Goal: Information Seeking & Learning: Learn about a topic

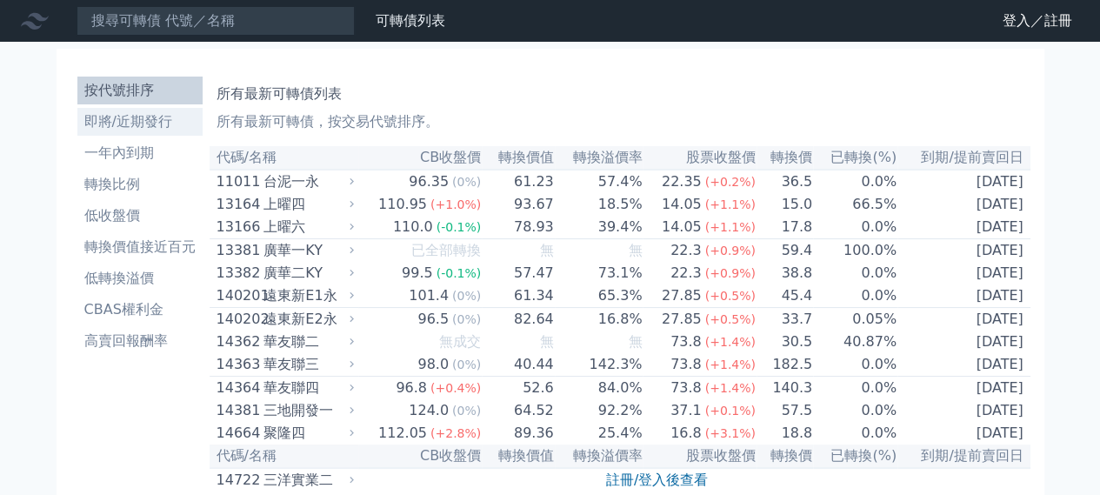
click at [125, 130] on li "即將/近期發行" at bounding box center [139, 121] width 125 height 21
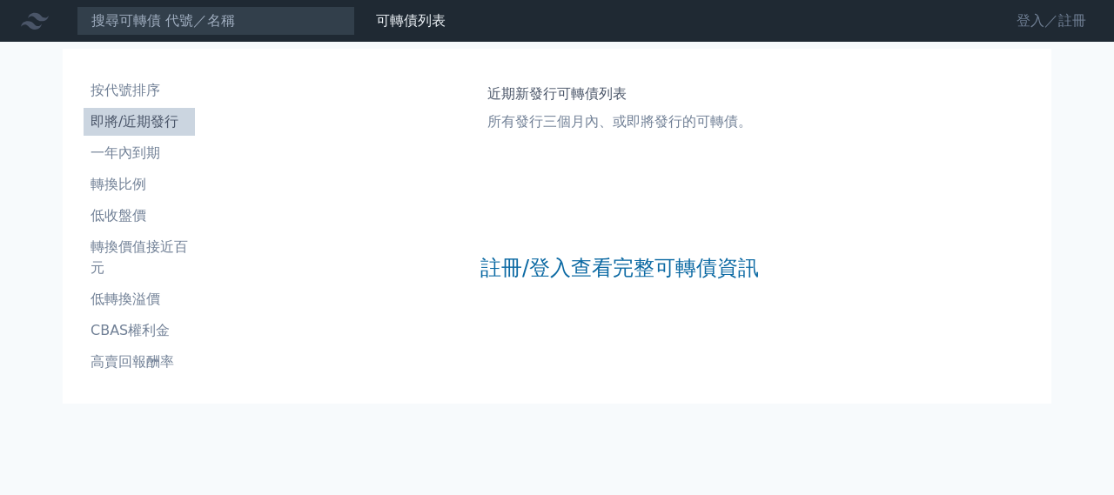
click at [1051, 26] on link "登入／註冊" at bounding box center [1050, 21] width 97 height 28
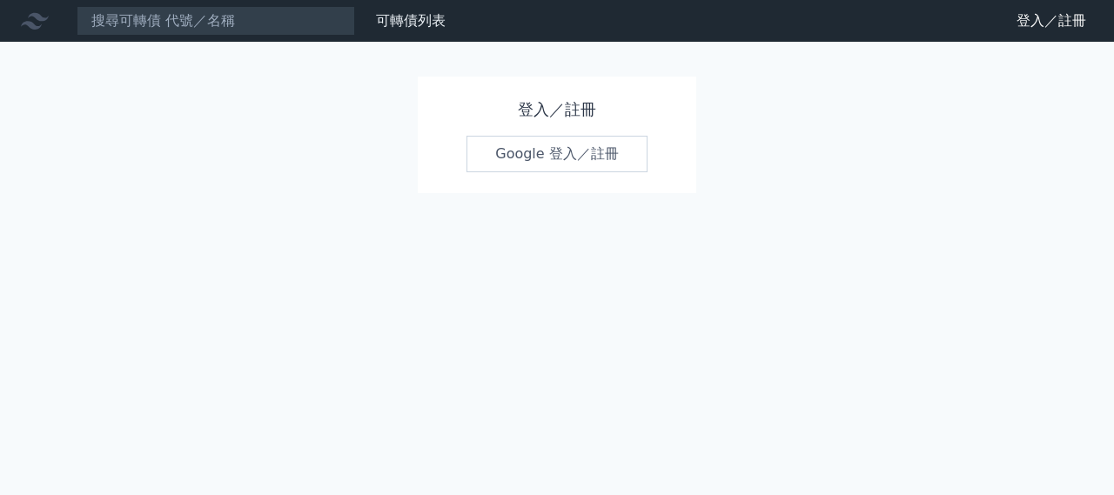
click at [585, 167] on link "Google 登入／註冊" at bounding box center [556, 154] width 181 height 37
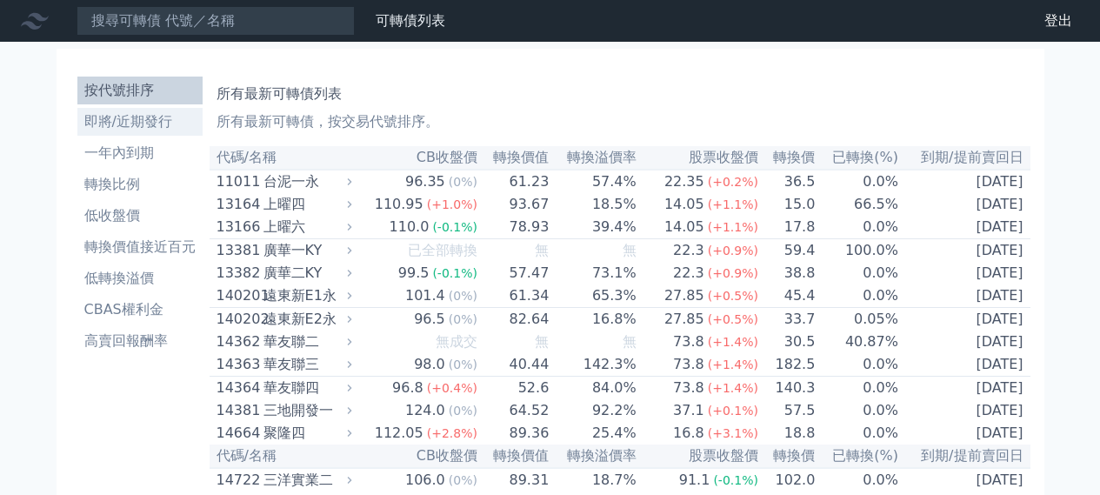
click at [109, 126] on li "即將/近期發行" at bounding box center [139, 121] width 125 height 21
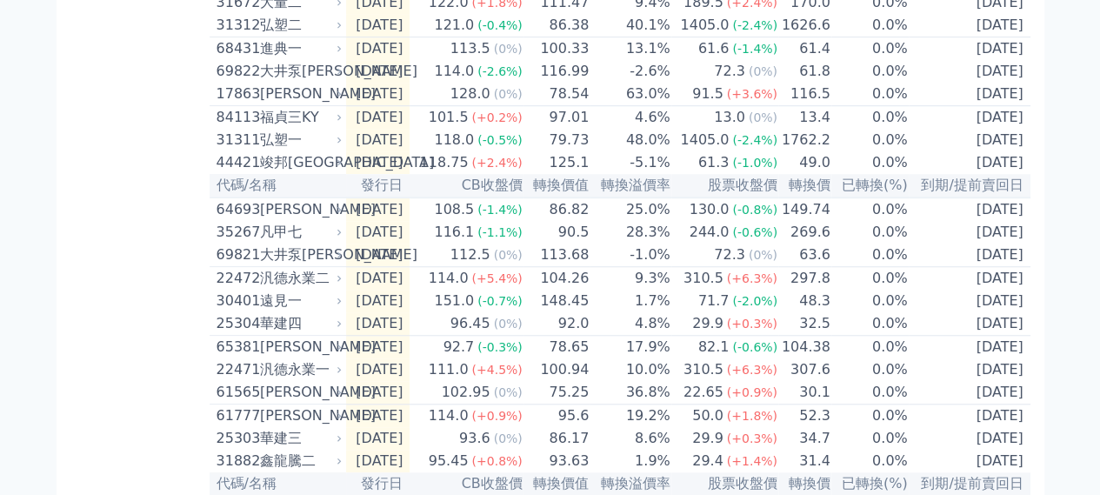
scroll to position [812, 0]
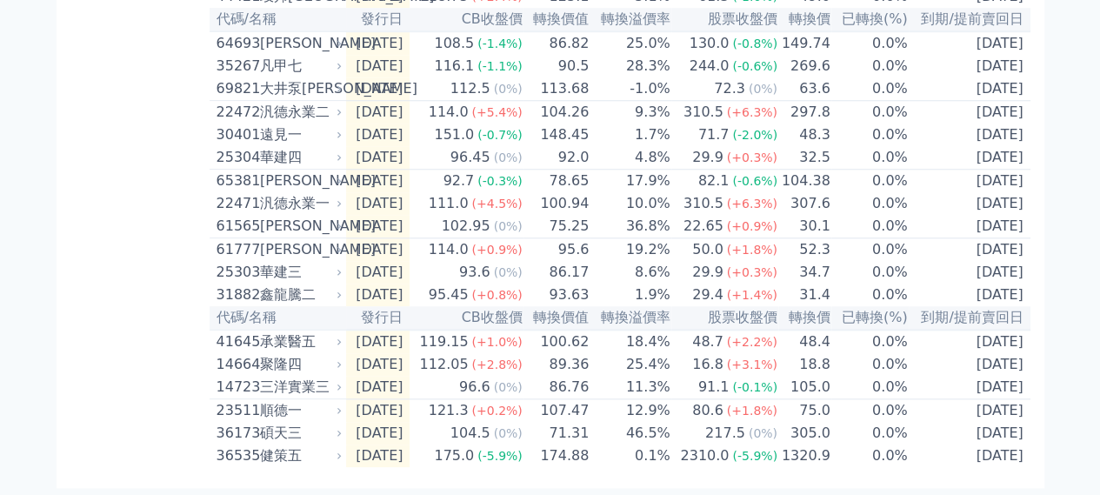
drag, startPoint x: 220, startPoint y: 70, endPoint x: 1053, endPoint y: 496, distance: 935.7
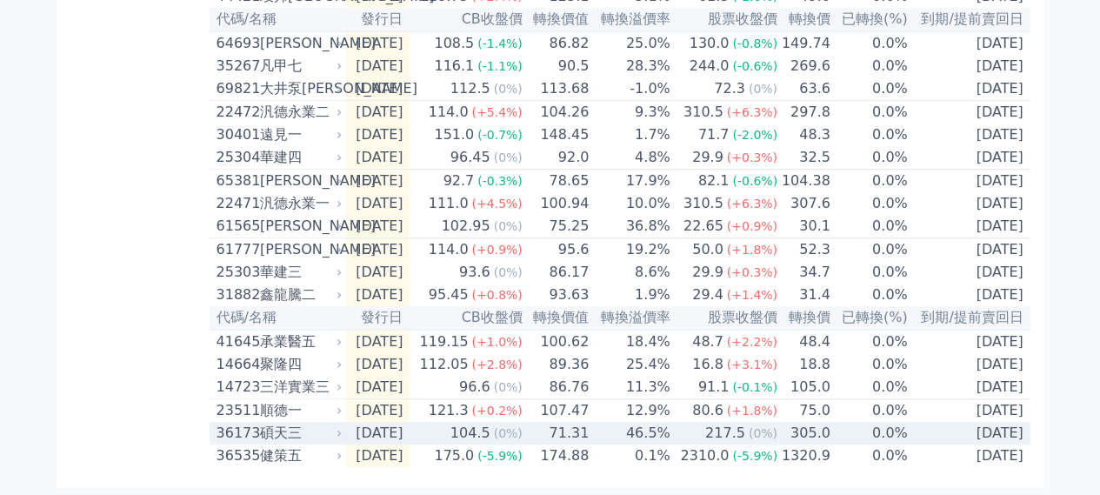
copy table
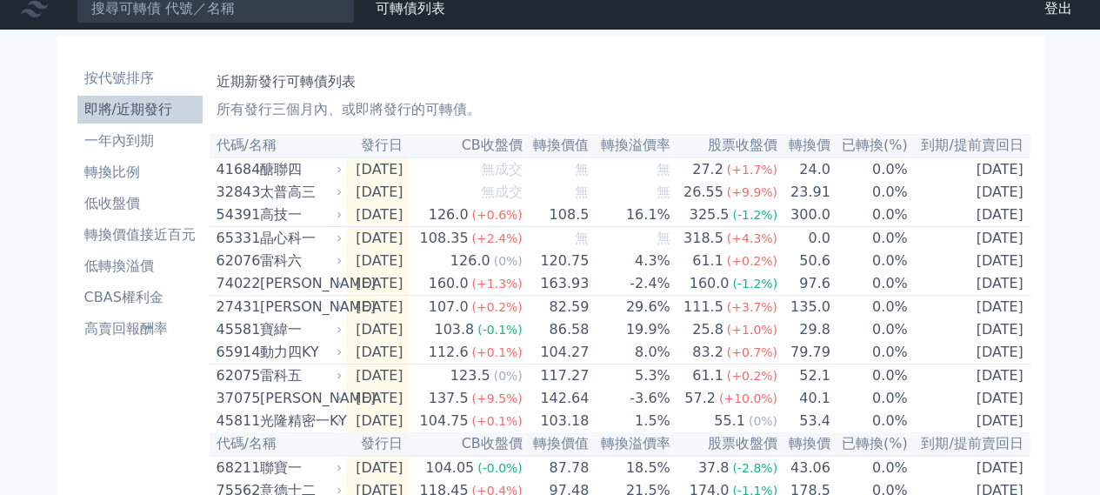
scroll to position [0, 0]
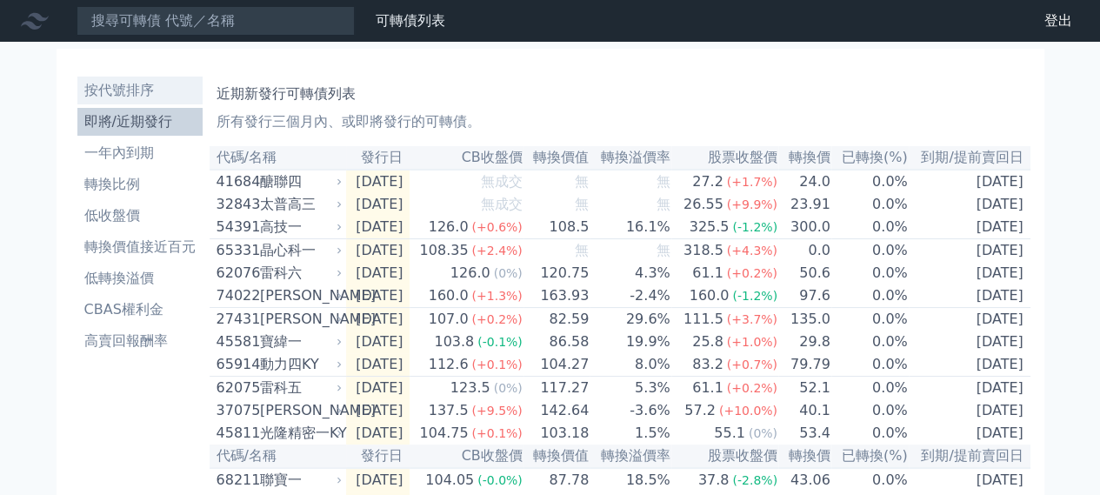
click at [124, 102] on link "按代號排序" at bounding box center [139, 91] width 125 height 28
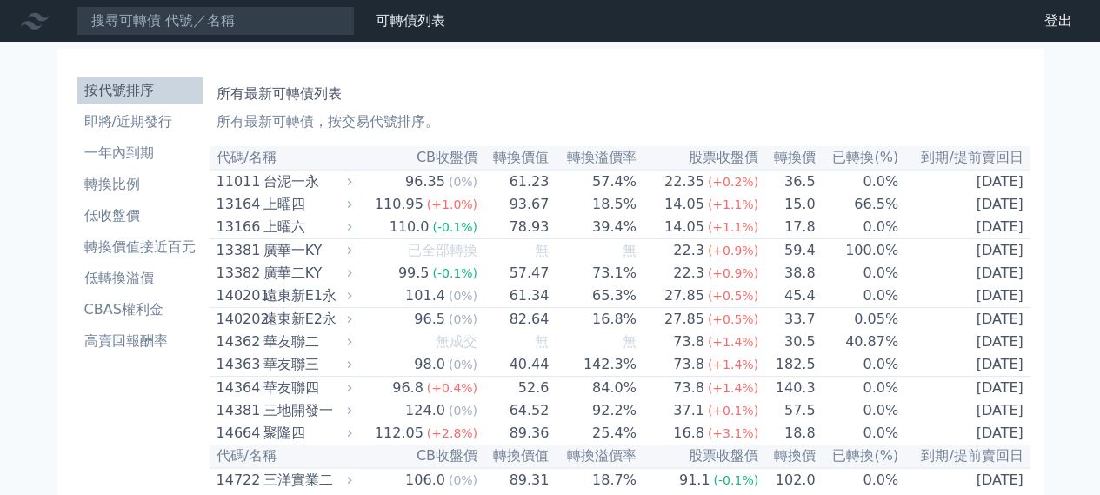
drag, startPoint x: 1032, startPoint y: 455, endPoint x: 219, endPoint y: 149, distance: 868.3
copy table
click at [484, 105] on div "所有最新可轉債列表 所有最新可轉債，按交易代號排序。" at bounding box center [620, 105] width 807 height 56
click at [532, 105] on div "所有最新可轉債列表 所有最新可轉債，按交易代號排序。" at bounding box center [620, 105] width 807 height 56
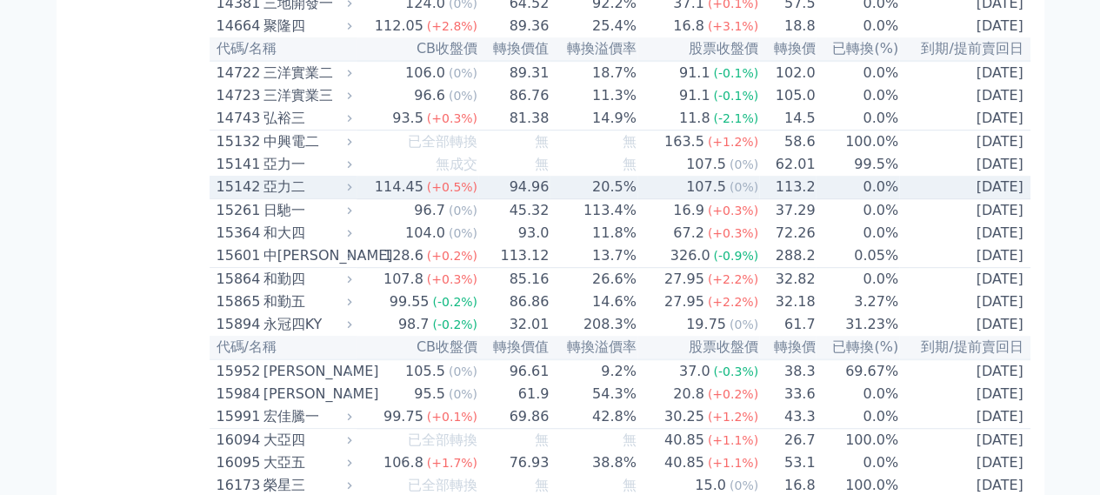
scroll to position [435, 0]
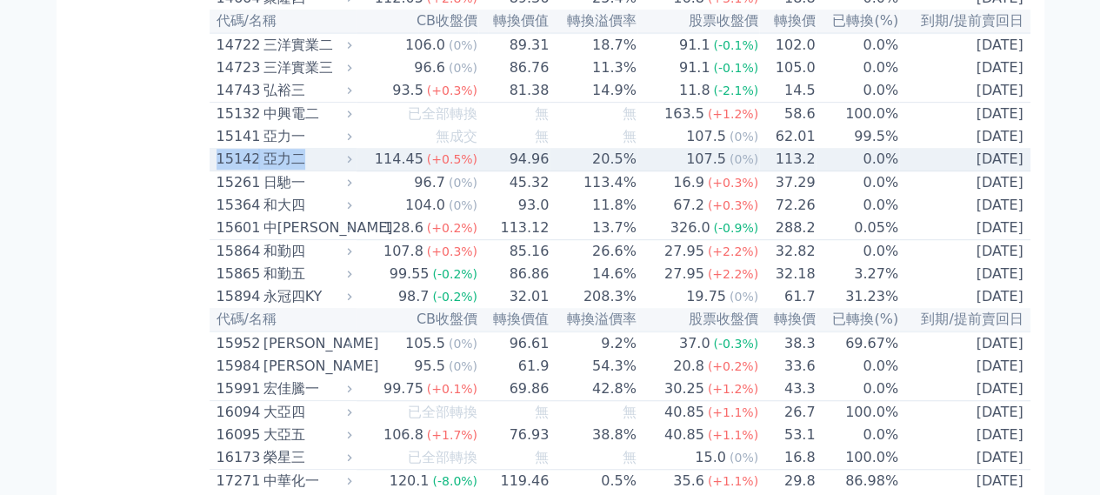
drag, startPoint x: 214, startPoint y: 191, endPoint x: 308, endPoint y: 193, distance: 94.0
click at [307, 171] on td "15142 亞力二" at bounding box center [283, 159] width 147 height 23
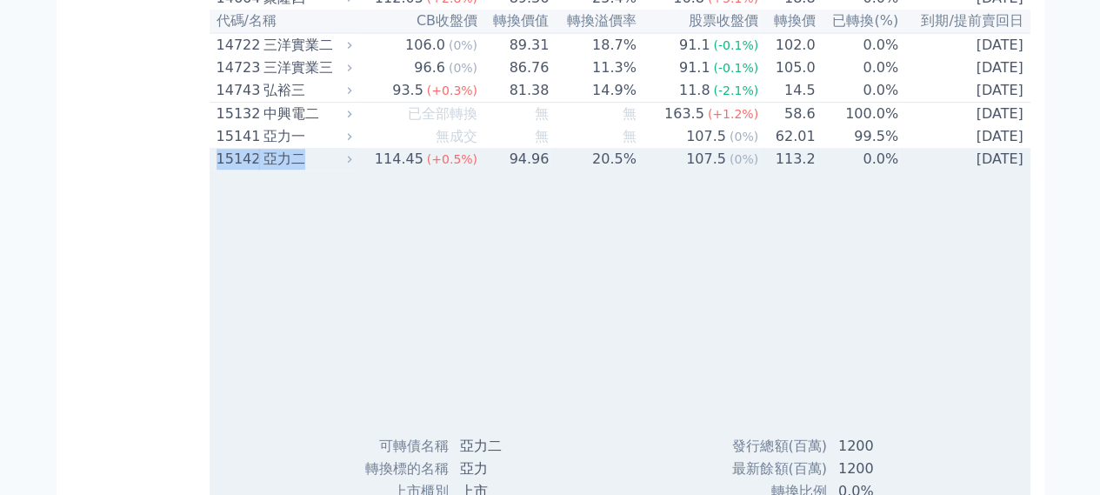
copy div "15142 亞力二"
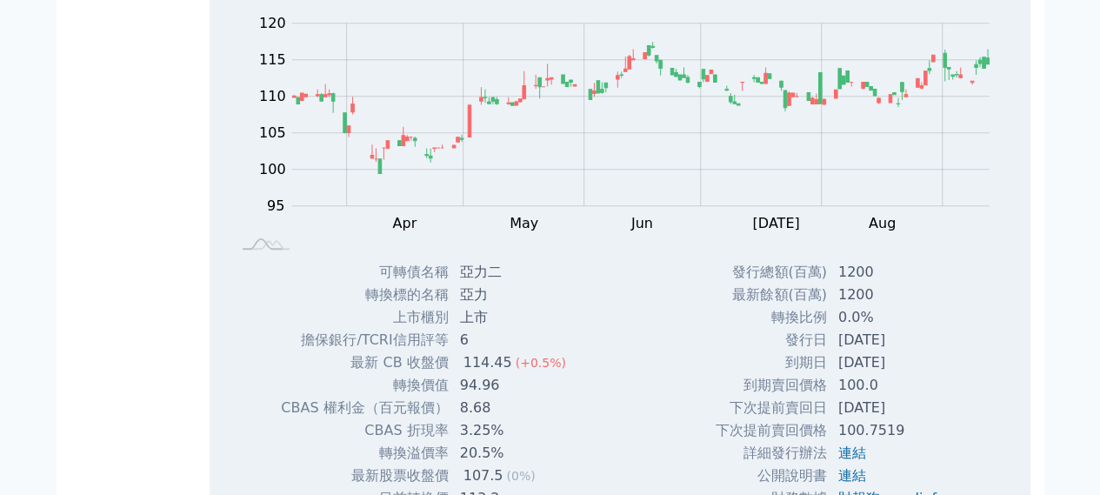
scroll to position [696, 0]
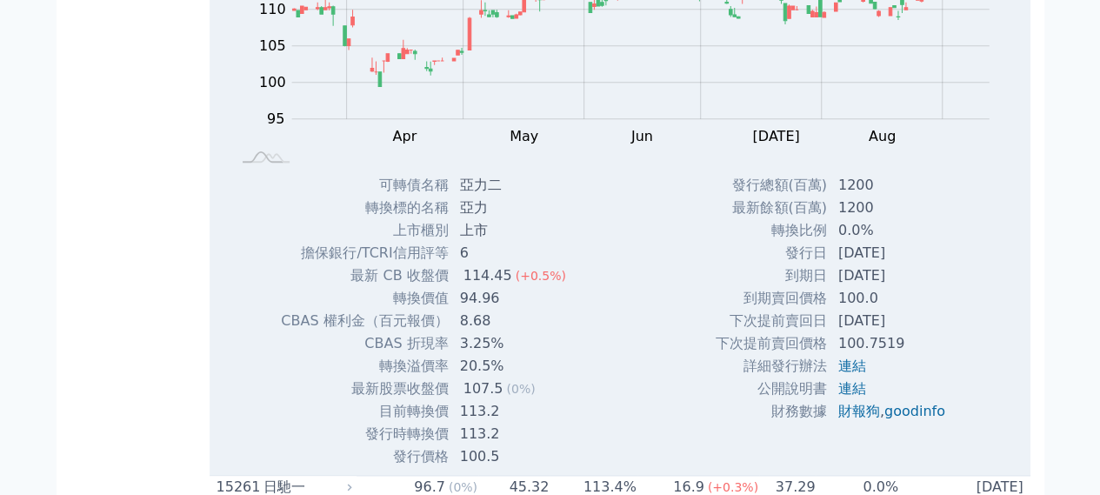
drag, startPoint x: 830, startPoint y: 354, endPoint x: 907, endPoint y: 353, distance: 77.4
click at [907, 332] on td "2028-01-13" at bounding box center [893, 321] width 131 height 23
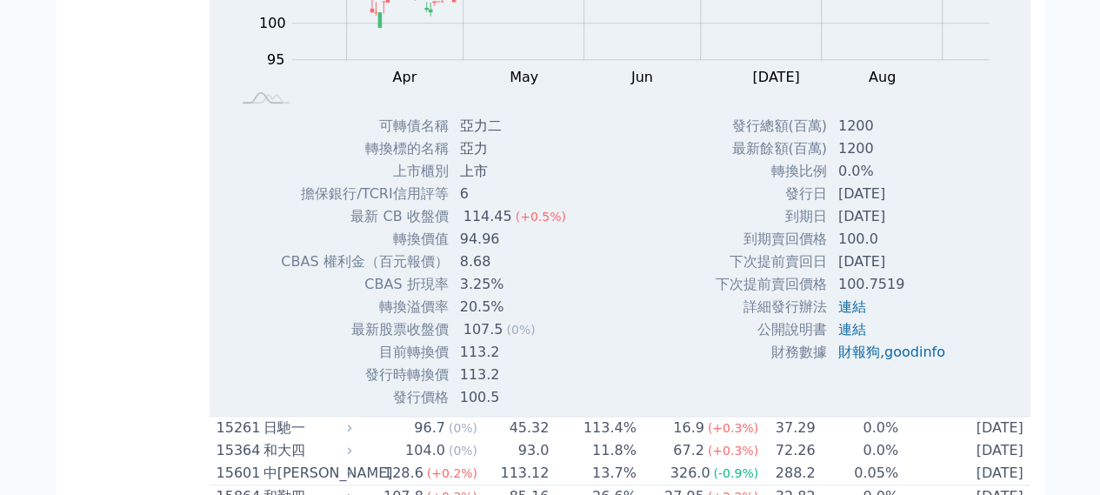
scroll to position [783, 0]
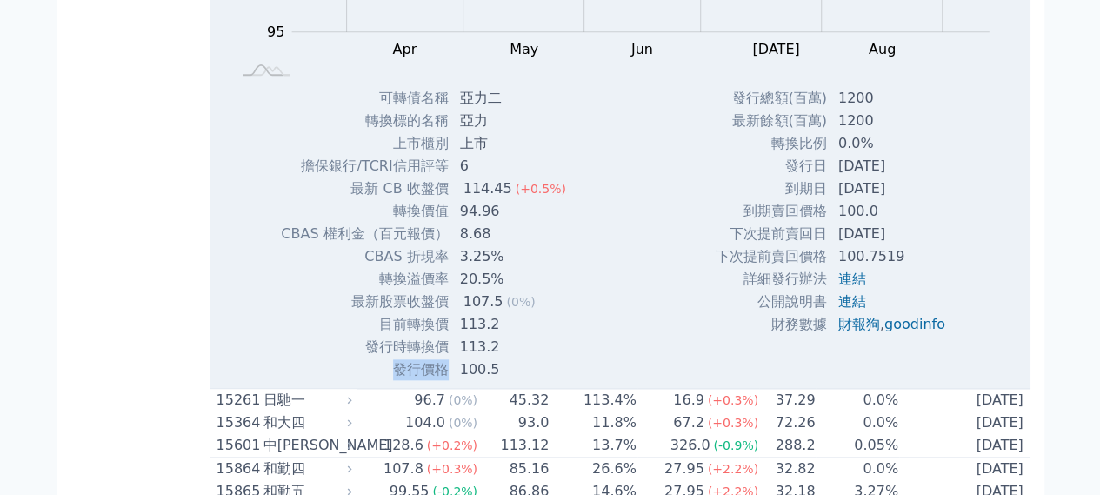
drag, startPoint x: 388, startPoint y: 410, endPoint x: 444, endPoint y: 413, distance: 55.8
click at [444, 381] on td "發行價格" at bounding box center [364, 369] width 169 height 23
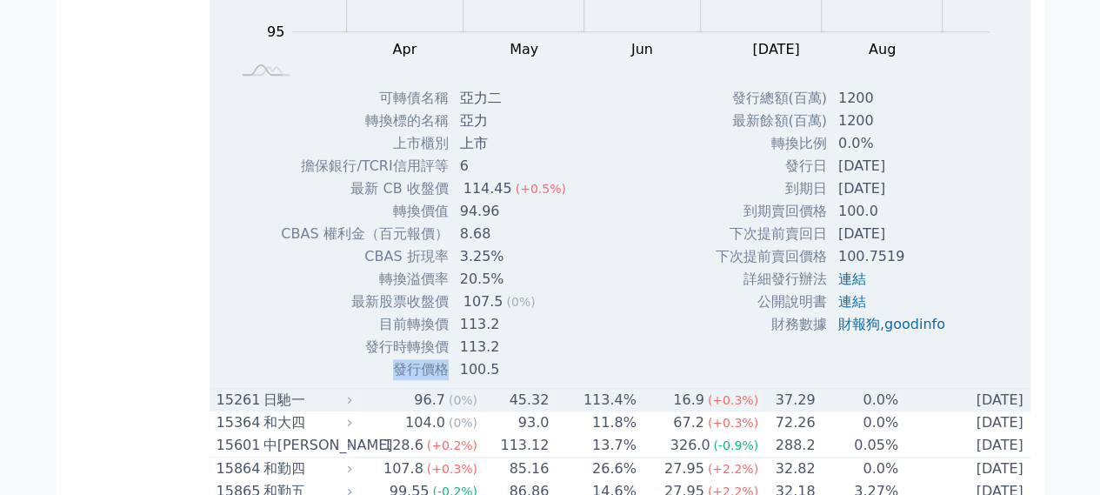
copy td "發行價格"
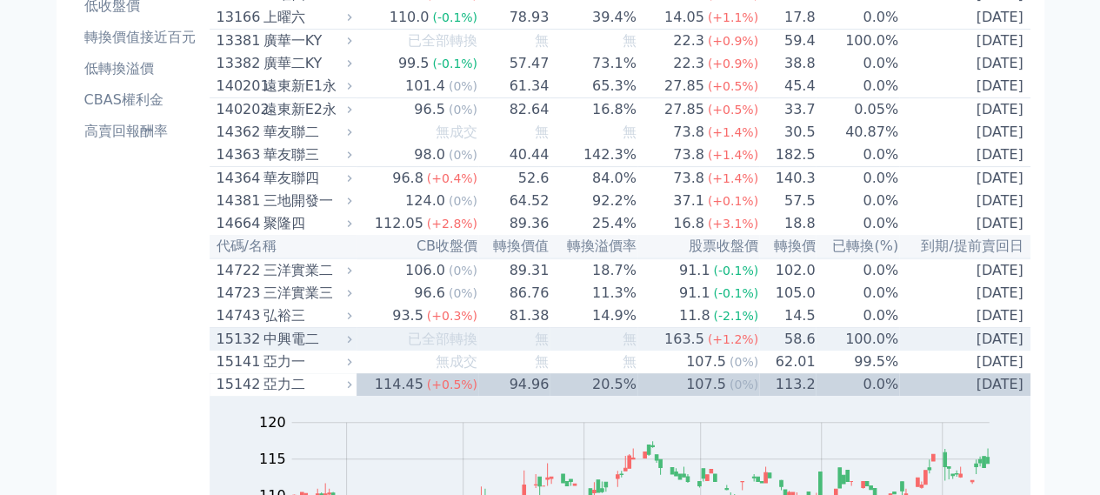
scroll to position [87, 0]
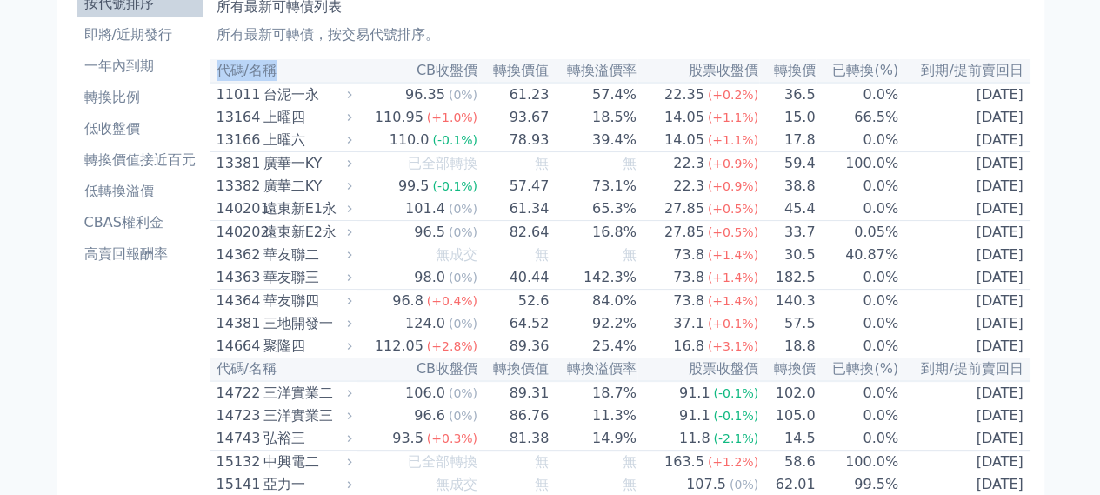
drag, startPoint x: 219, startPoint y: 73, endPoint x: 283, endPoint y: 74, distance: 63.5
click at [283, 70] on th "代碼/名稱" at bounding box center [283, 70] width 147 height 23
copy th "代碼/名稱"
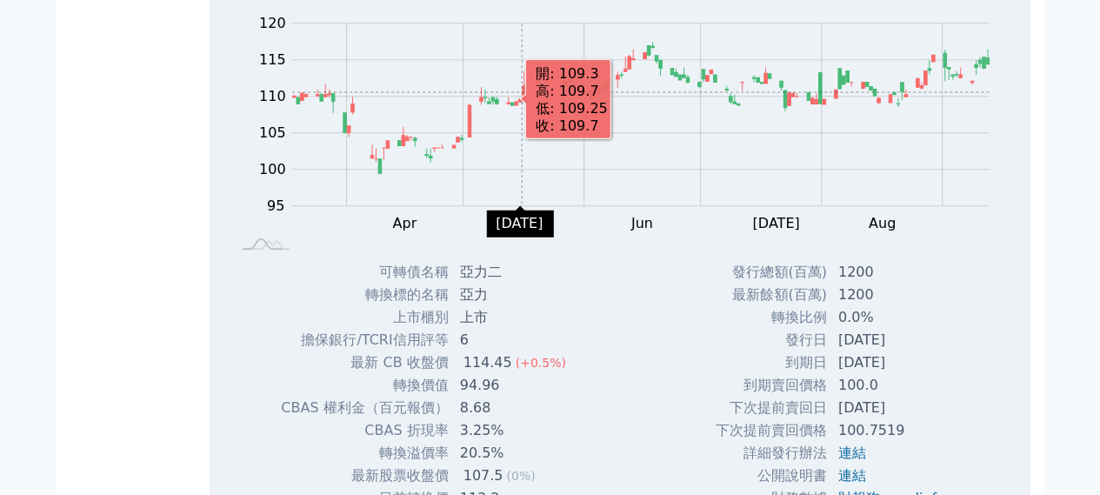
scroll to position [783, 0]
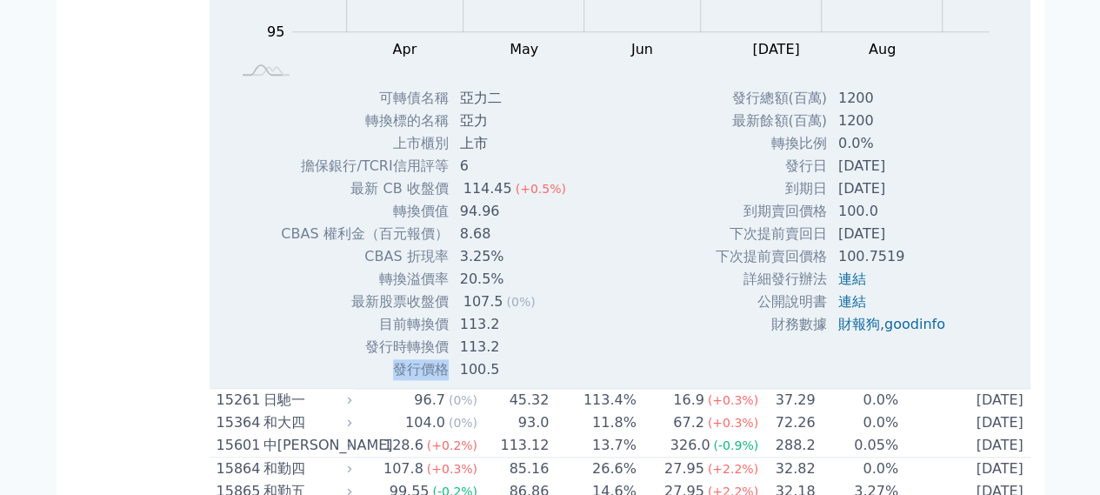
drag, startPoint x: 385, startPoint y: 402, endPoint x: 443, endPoint y: 406, distance: 58.4
click at [443, 381] on td "發行價格" at bounding box center [364, 369] width 169 height 23
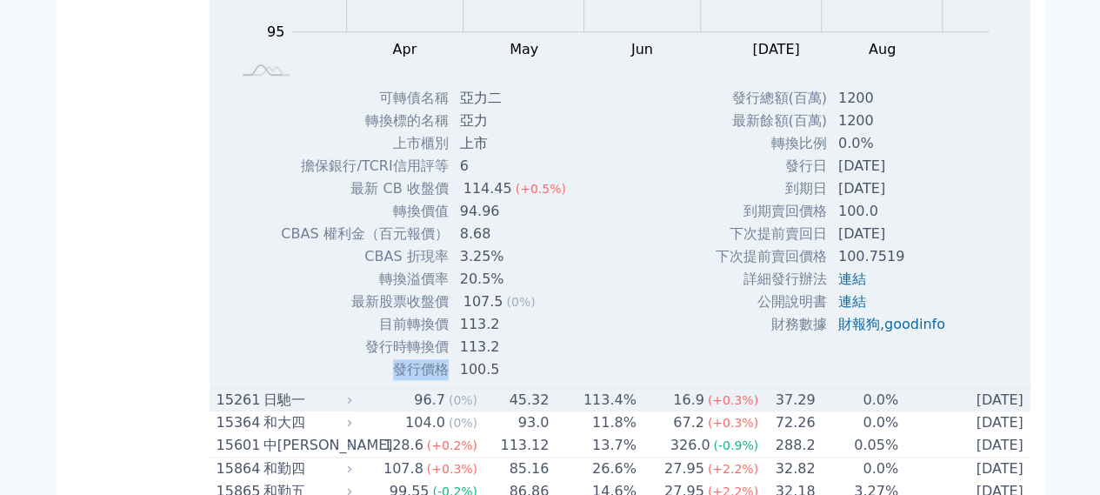
copy td "發行價格"
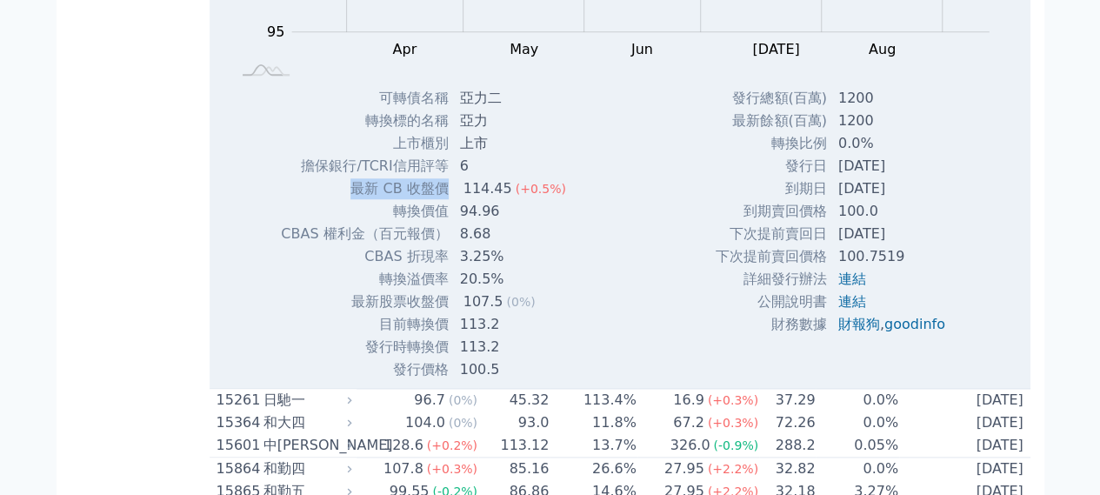
drag, startPoint x: 346, startPoint y: 220, endPoint x: 448, endPoint y: 225, distance: 101.9
click at [448, 200] on tr "最新 CB 收盤價 114.45 (+0.5%)" at bounding box center [430, 188] width 300 height 23
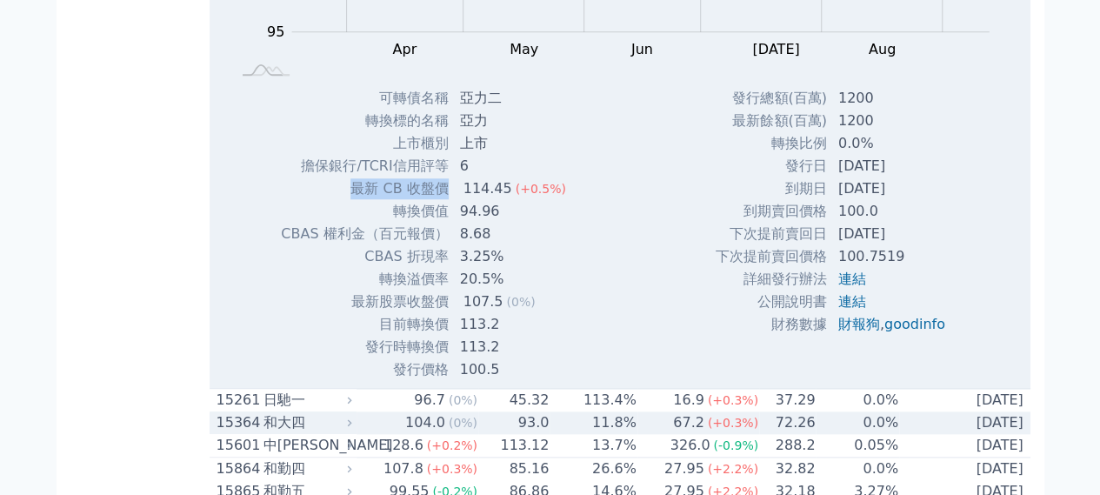
copy tr "最新 CB 收盤價"
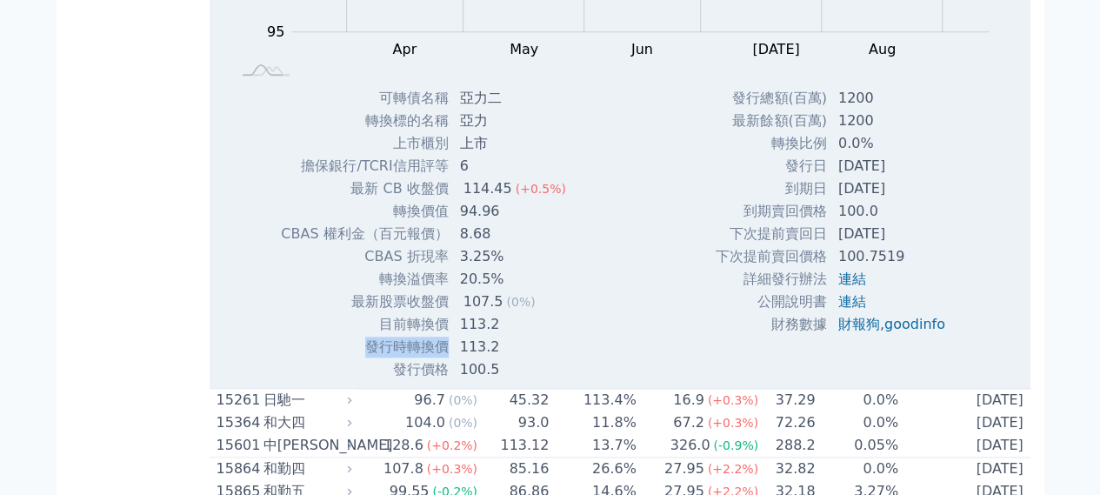
drag, startPoint x: 365, startPoint y: 380, endPoint x: 444, endPoint y: 380, distance: 78.3
click at [444, 358] on td "發行時轉換價" at bounding box center [364, 347] width 169 height 23
drag, startPoint x: 505, startPoint y: 220, endPoint x: 458, endPoint y: 219, distance: 47.0
click at [460, 199] on div "114.45" at bounding box center [488, 188] width 56 height 21
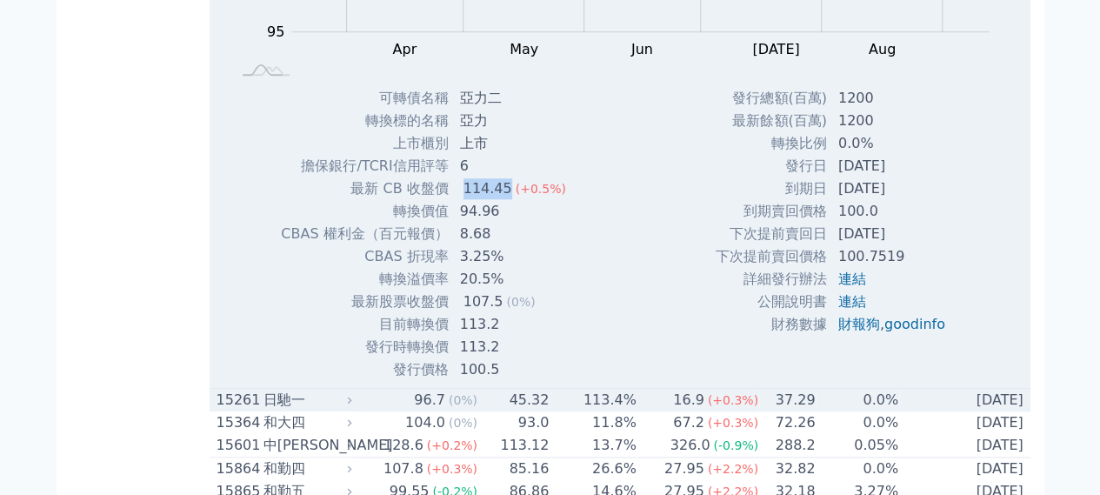
copy div "114.45"
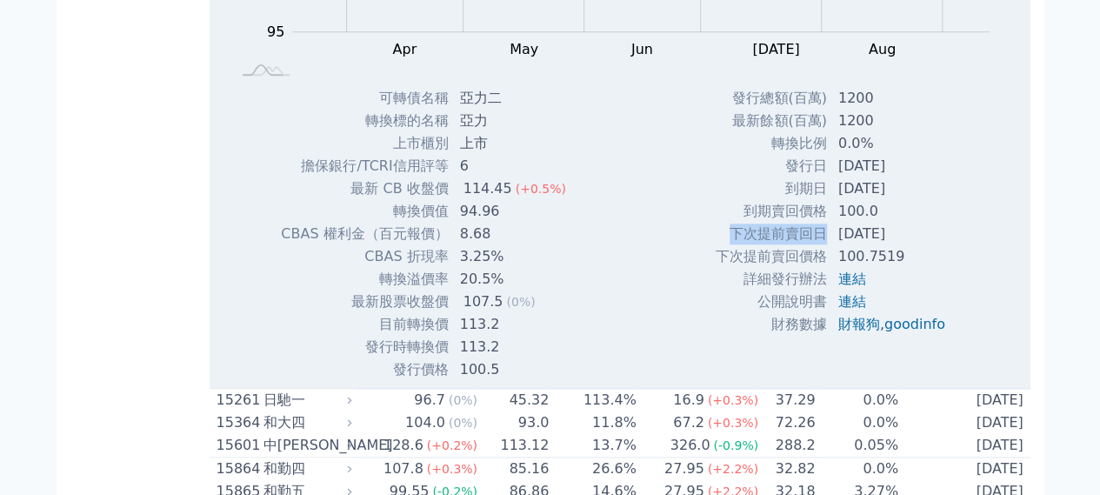
drag, startPoint x: 732, startPoint y: 265, endPoint x: 819, endPoint y: 267, distance: 87.0
click at [819, 245] on td "下次提前賣回日" at bounding box center [771, 234] width 113 height 23
copy td "下次提前賣回日"
drag, startPoint x: 834, startPoint y: 268, endPoint x: 913, endPoint y: 271, distance: 79.2
click at [913, 245] on td "2028-01-13" at bounding box center [893, 234] width 131 height 23
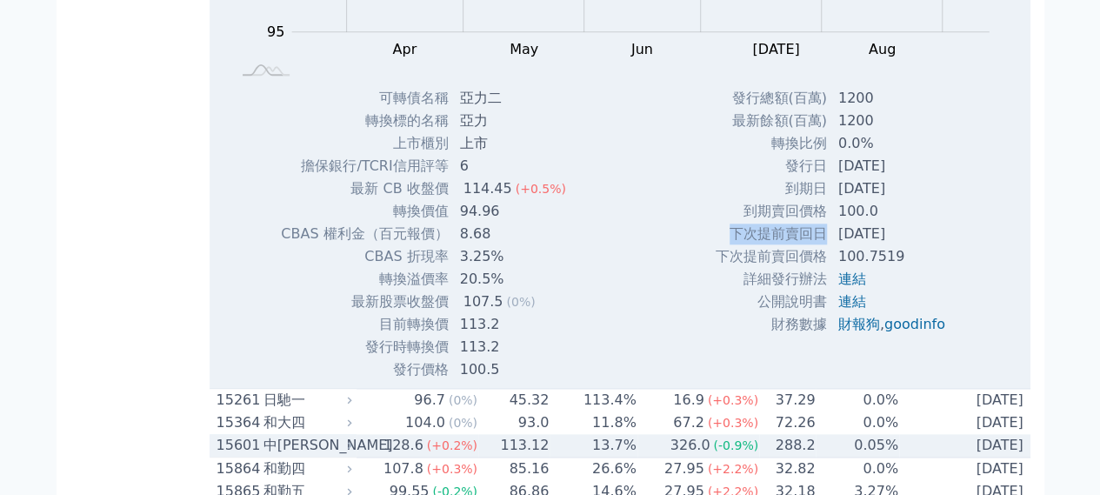
copy td "2028-01-13"
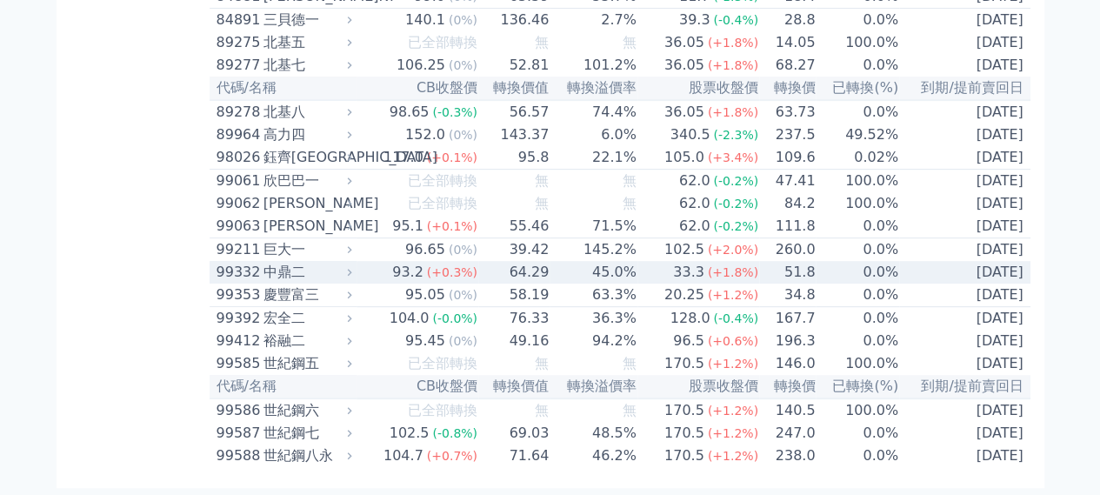
scroll to position [10907, 0]
